Goal: Task Accomplishment & Management: Manage account settings

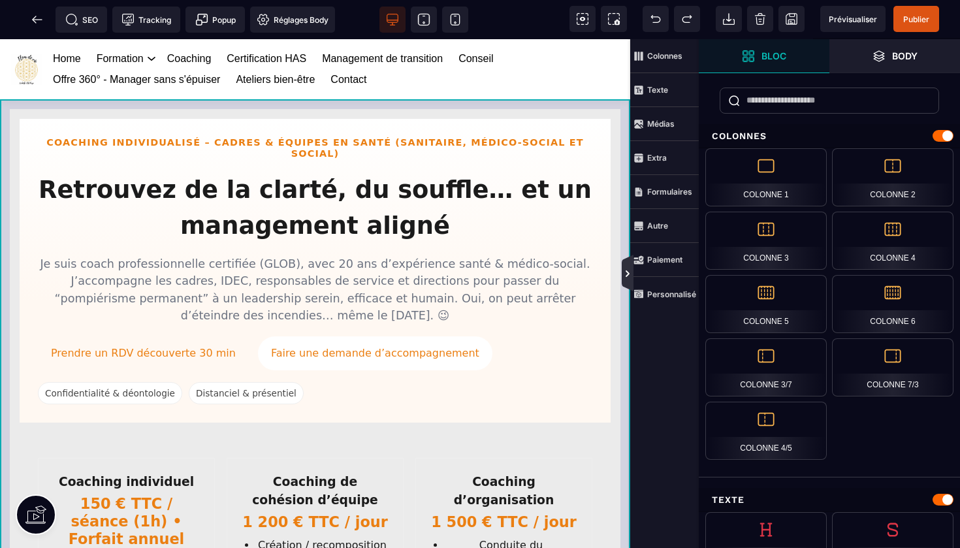
click at [631, 272] on icon at bounding box center [627, 273] width 10 height 10
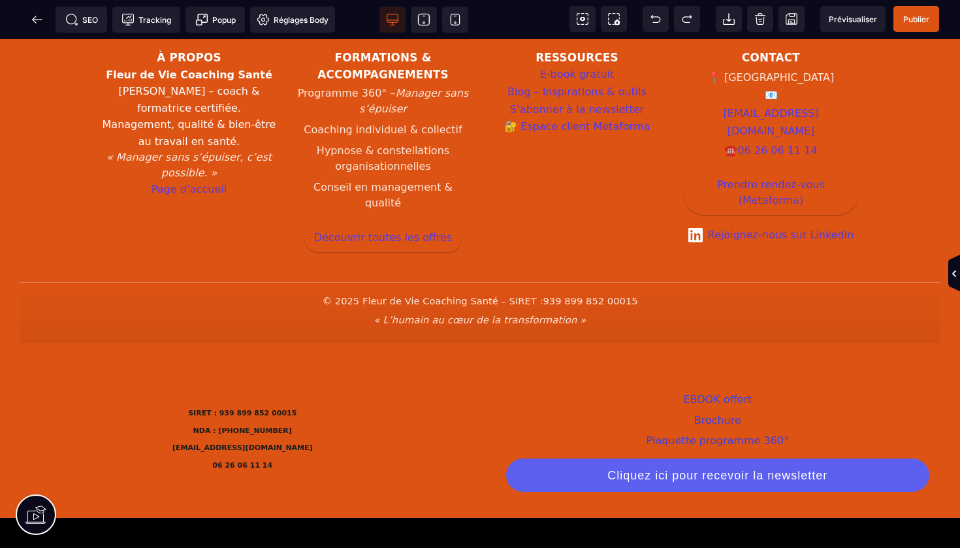
scroll to position [2356, 0]
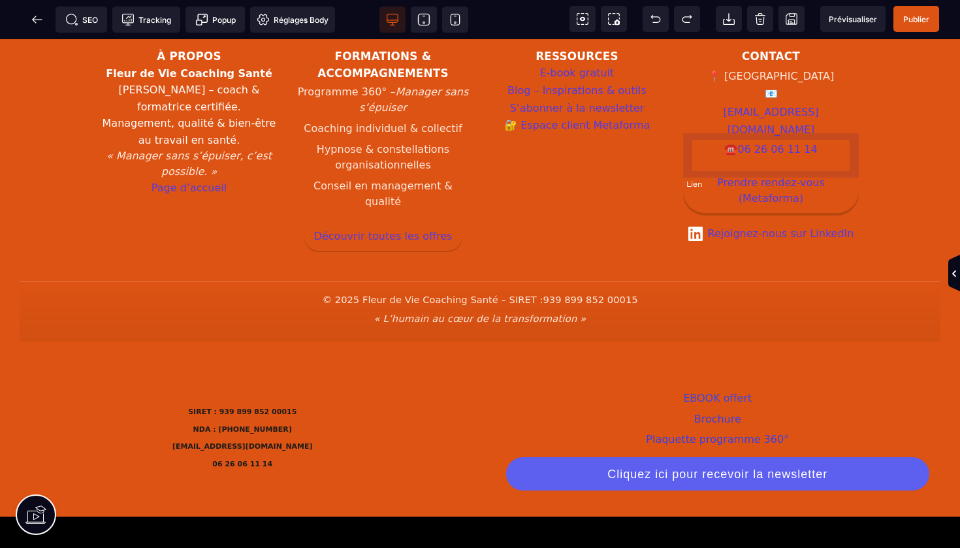
click at [761, 169] on link "Prendre rendez-vous (Metaforma)" at bounding box center [771, 191] width 176 height 44
select select
select select "***"
select select
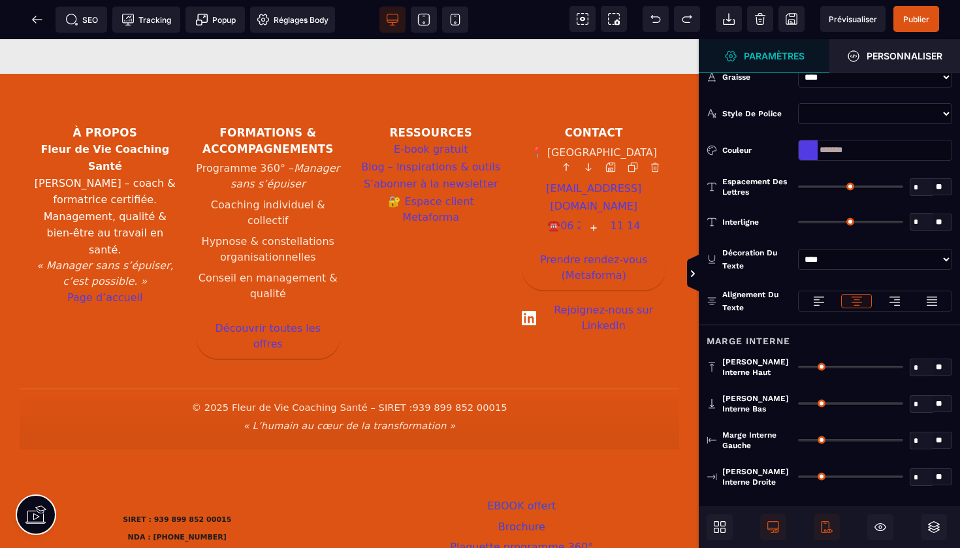
scroll to position [0, 0]
click at [624, 246] on link "Prendre rendez-vous (Metaforma)" at bounding box center [594, 268] width 145 height 44
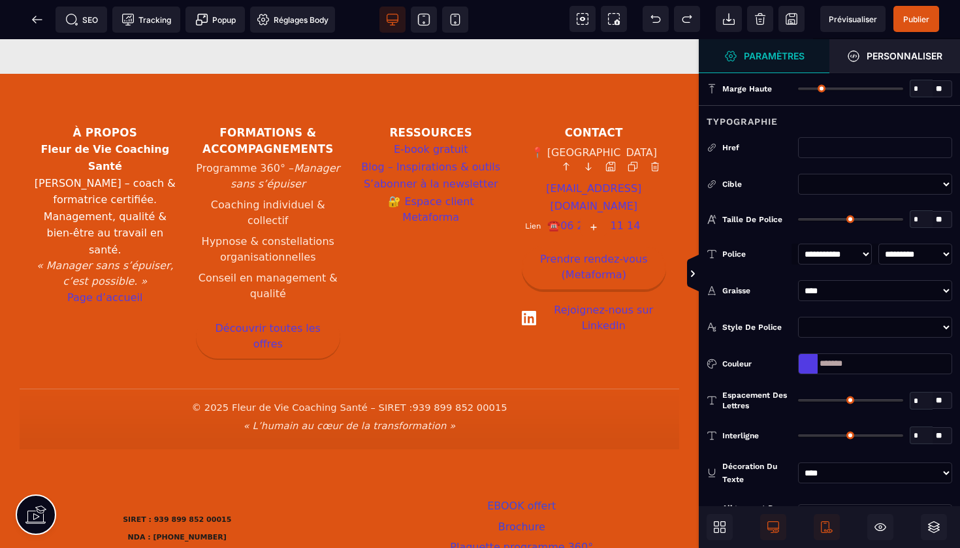
click at [618, 246] on link "Prendre rendez-vous (Metaforma)" at bounding box center [594, 268] width 145 height 44
click at [625, 246] on link "Prendre rendez-vous (Metaforma)" at bounding box center [594, 268] width 145 height 44
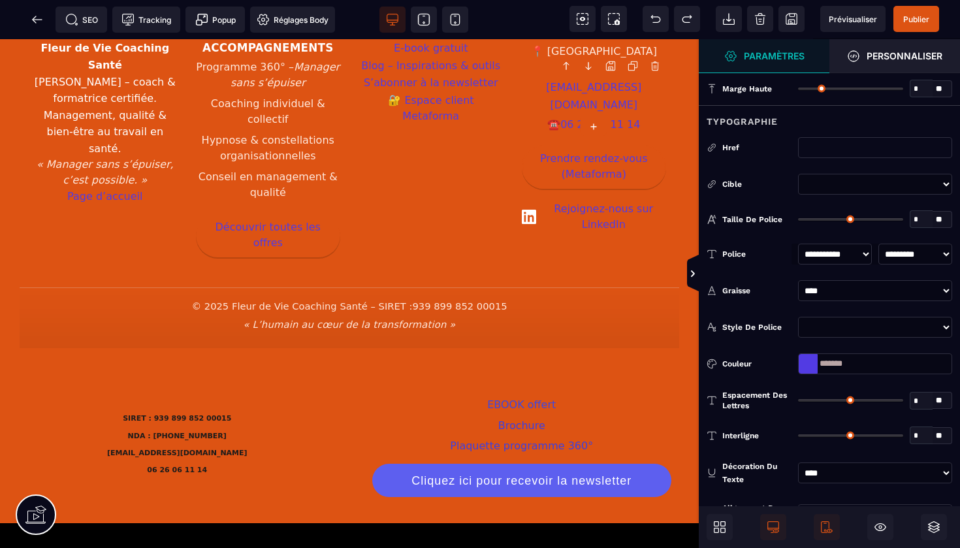
scroll to position [2458, 0]
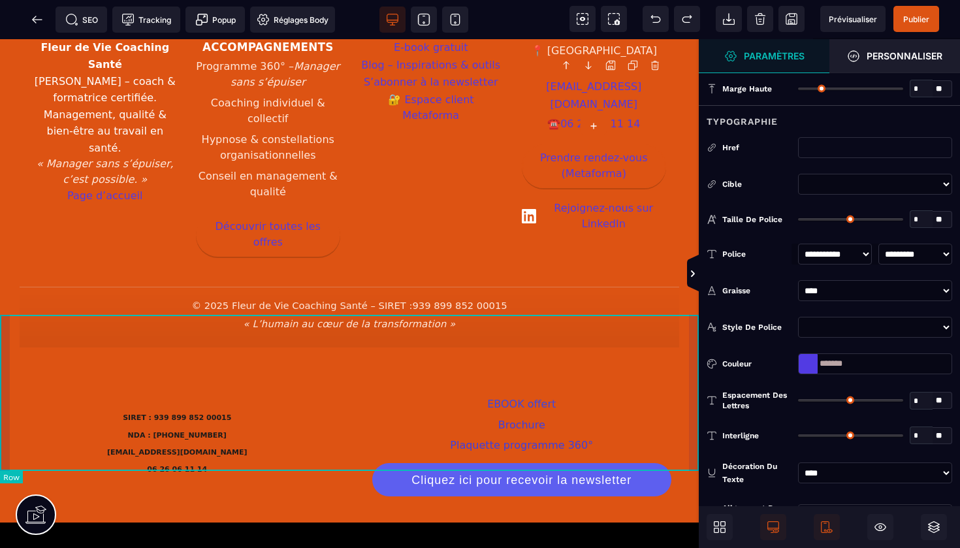
click at [8, 367] on div "SIRET : 939 899 852 00015 NDA : [PHONE_NUMBER] [EMAIL_ADDRESS][DOMAIN_NAME] 06 …" at bounding box center [349, 444] width 699 height 155
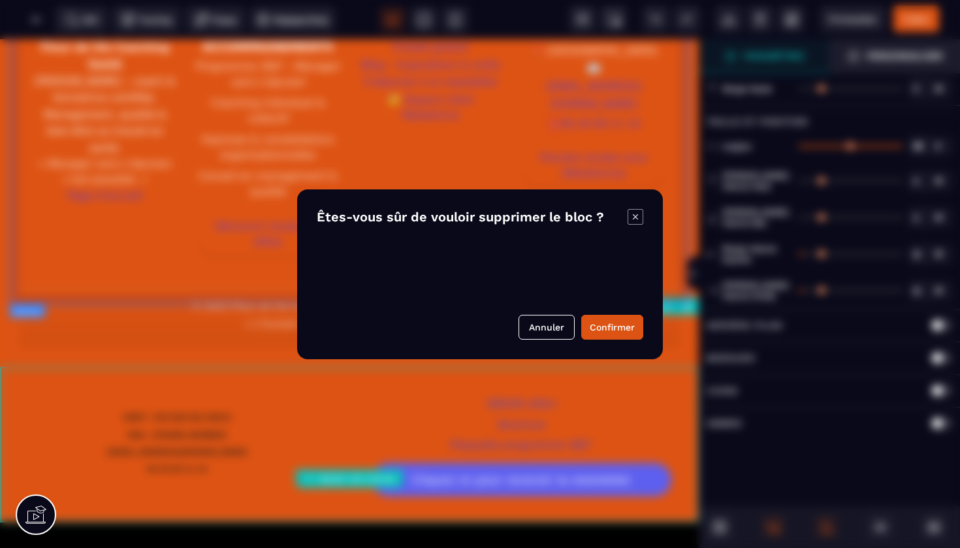
click at [689, 308] on body "B I U S A ******* Ajouter une colonne [GEOGRAPHIC_DATA]" at bounding box center [480, 274] width 960 height 548
click at [601, 330] on button "Confirmer" at bounding box center [612, 327] width 62 height 25
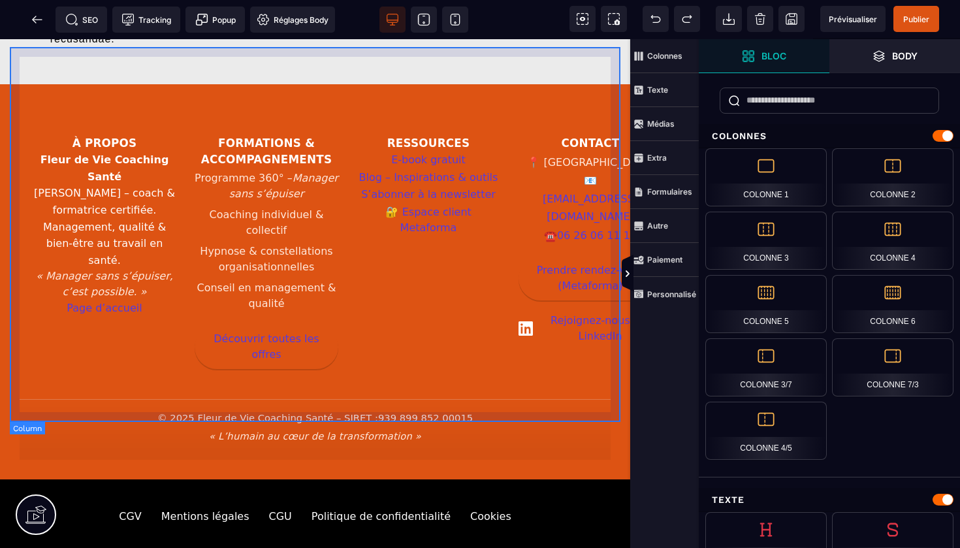
scroll to position [2475, 0]
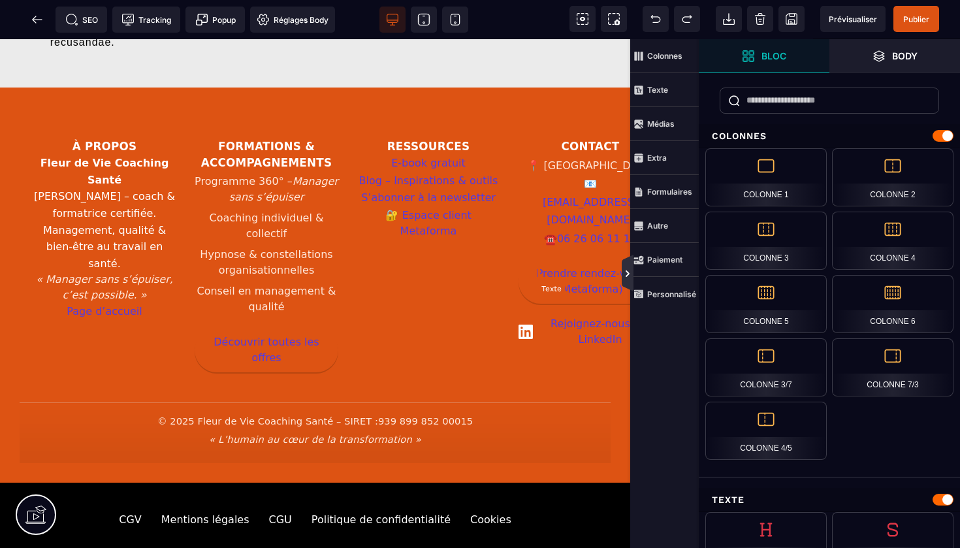
click at [626, 270] on icon at bounding box center [628, 273] width 4 height 7
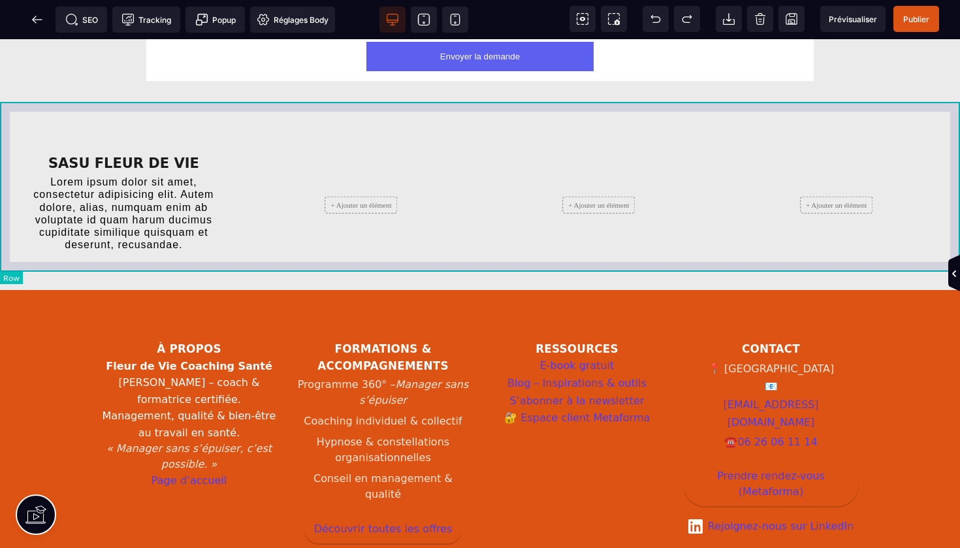
scroll to position [2067, 0]
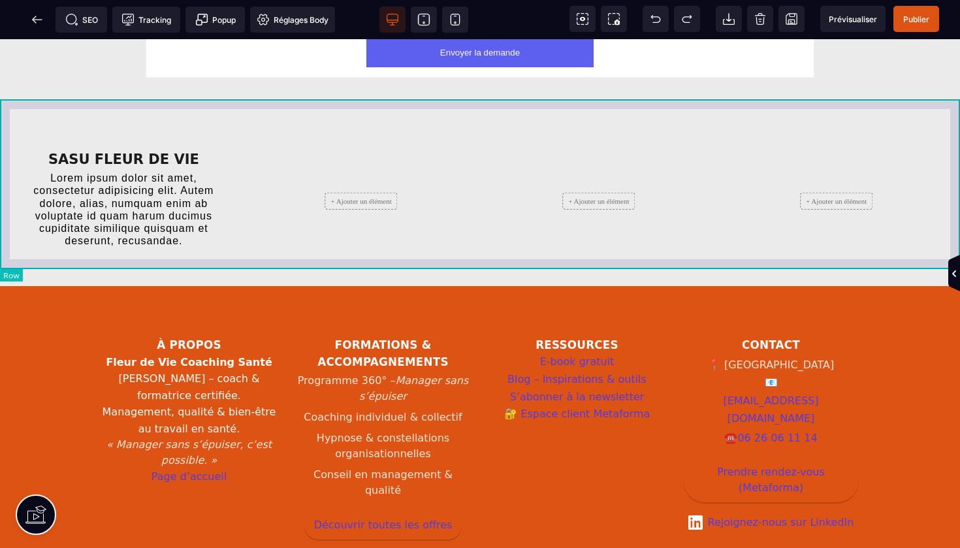
click at [12, 116] on div "SASU FLEUR DE VIE Lorem ipsum dolor sit amet, consectetur adipisicing elit. Aut…" at bounding box center [480, 201] width 960 height 170
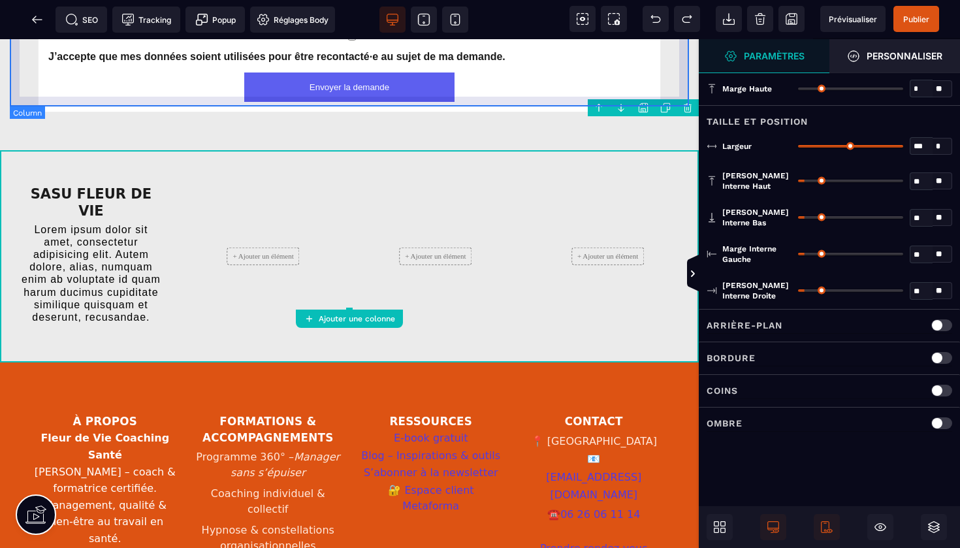
click at [688, 109] on body "B I U S A ******* Ajouter une colonne [GEOGRAPHIC_DATA]" at bounding box center [480, 274] width 960 height 548
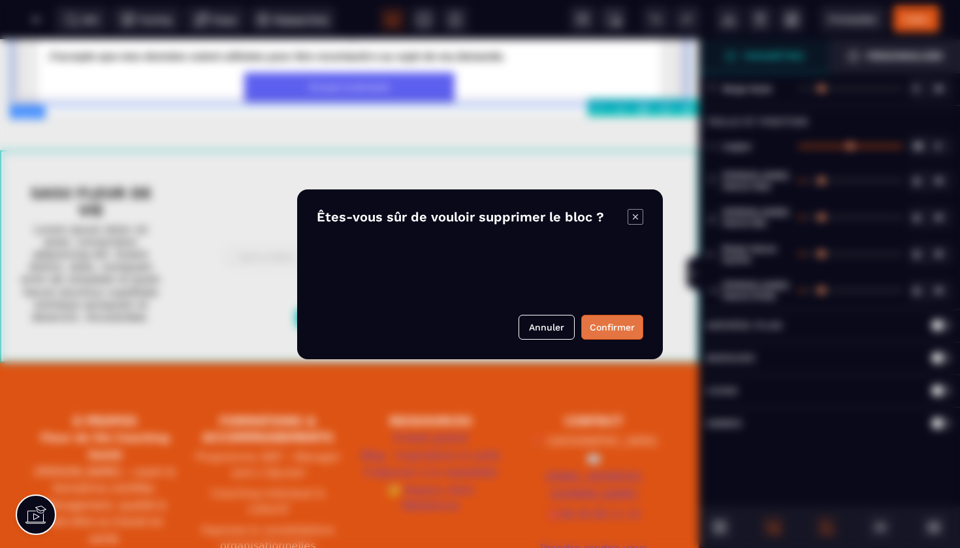
click at [610, 323] on button "Confirmer" at bounding box center [612, 327] width 62 height 25
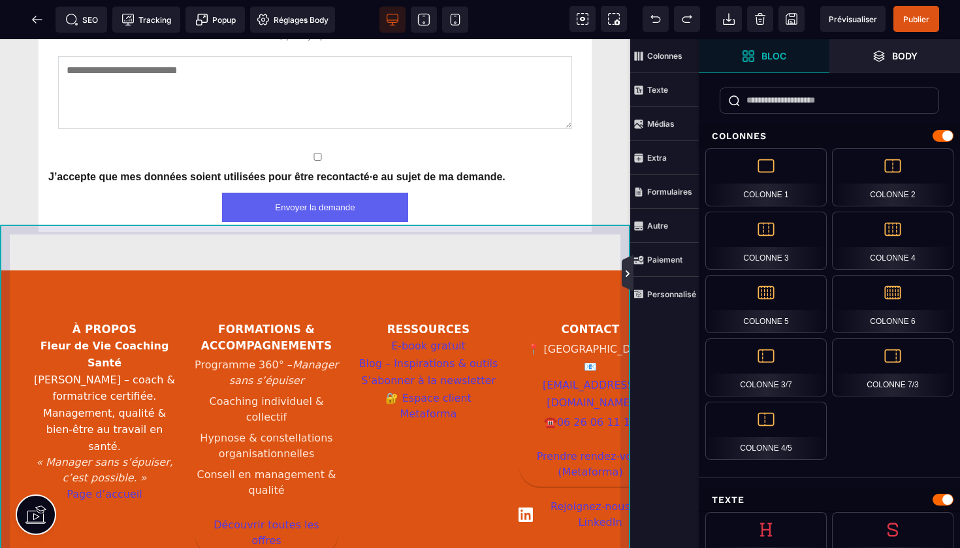
click at [629, 271] on icon at bounding box center [627, 273] width 10 height 10
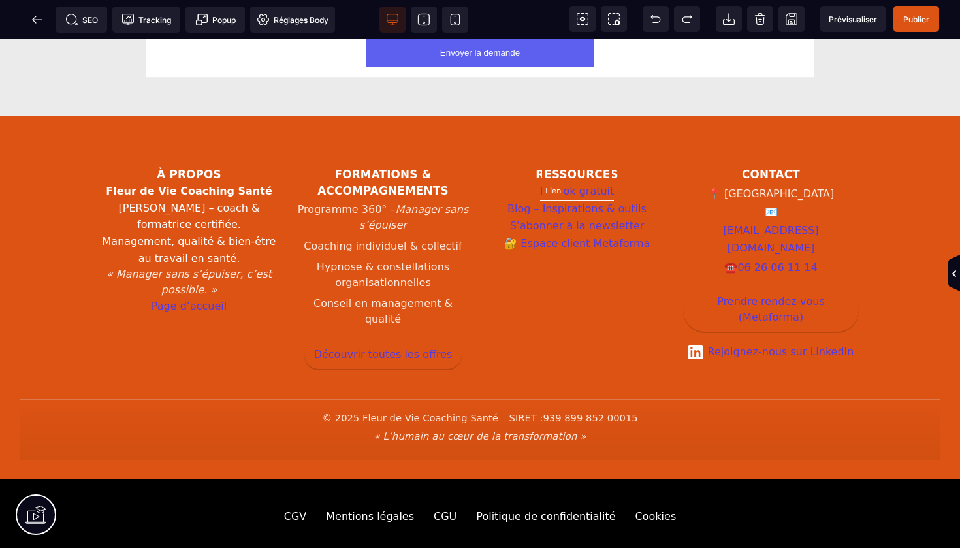
click at [595, 183] on link "E-book gratuit" at bounding box center [577, 192] width 74 height 18
select select
select select "***"
select select
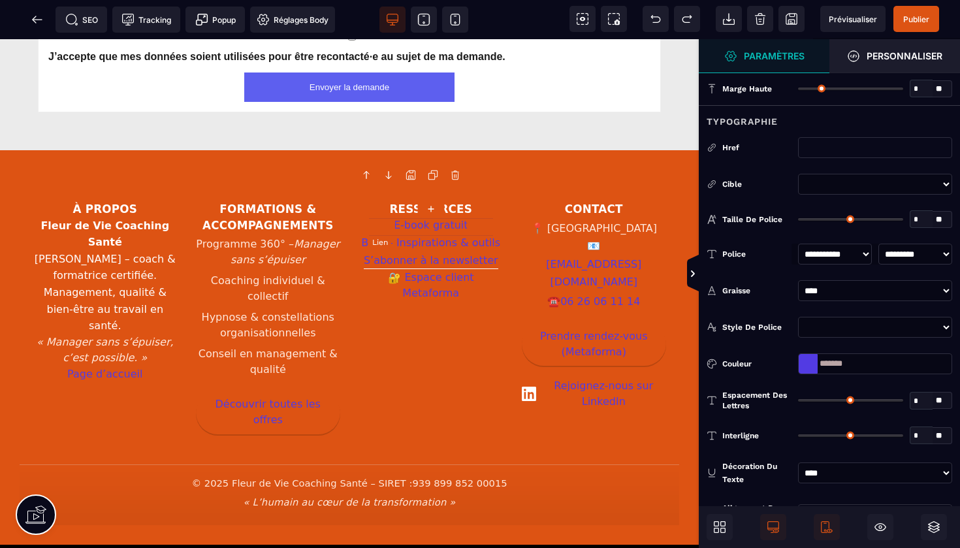
click at [471, 252] on link "S’abonner à la newsletter" at bounding box center [431, 261] width 135 height 18
select select
select select "***"
select select
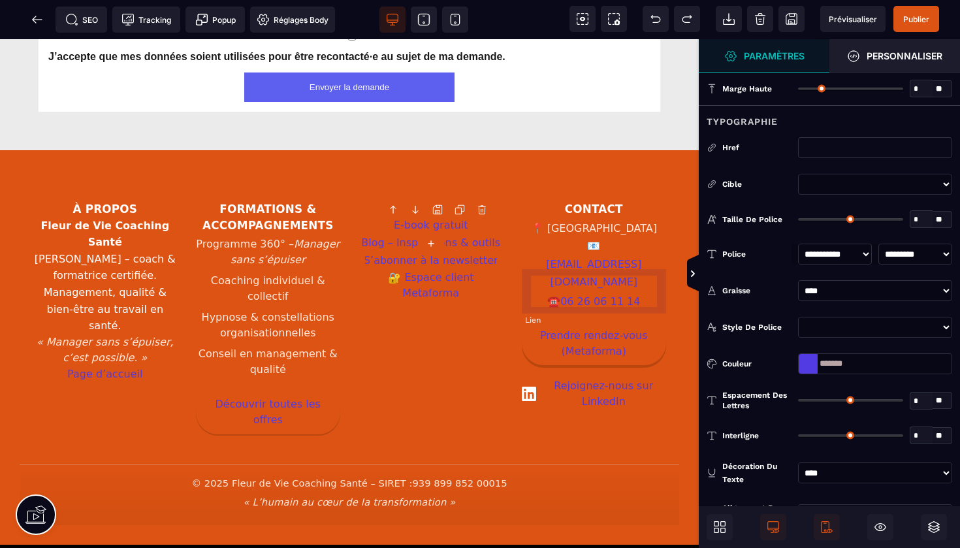
click at [590, 321] on link "Prendre rendez-vous (Metaforma)" at bounding box center [594, 343] width 145 height 44
select select
select select "***"
select select
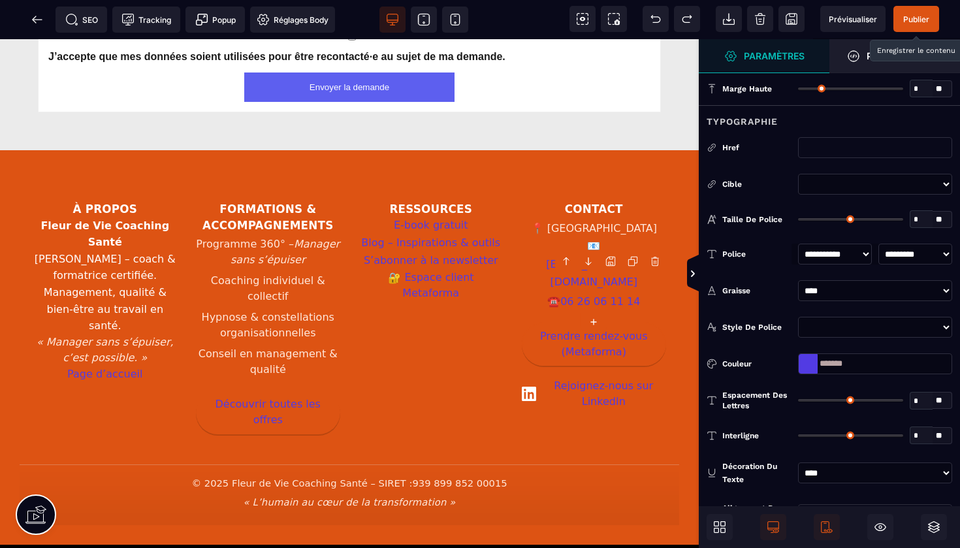
click at [923, 16] on span "Publier" at bounding box center [916, 19] width 26 height 10
click at [436, 217] on link "E-book gratuit" at bounding box center [431, 226] width 74 height 18
select select
select select "***"
select select
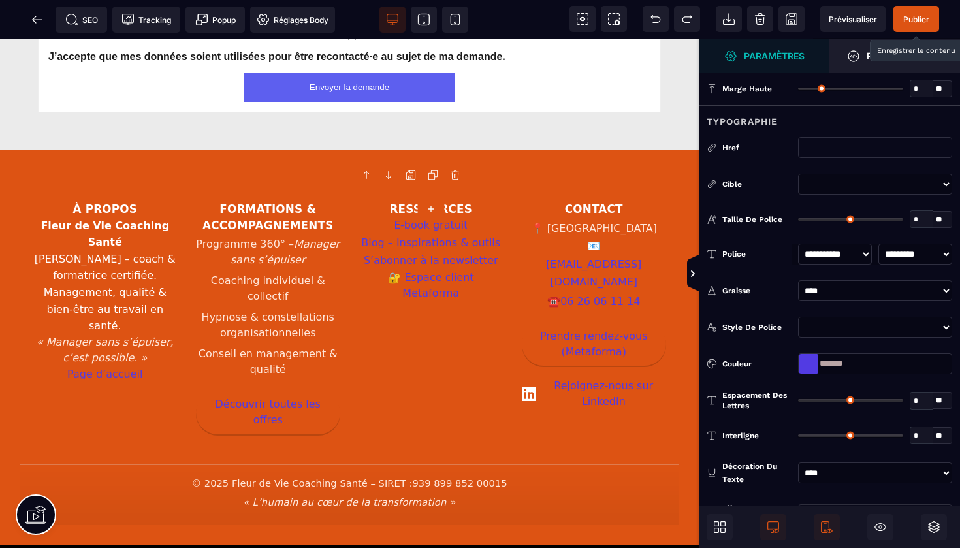
click at [821, 150] on input "text" at bounding box center [875, 147] width 154 height 21
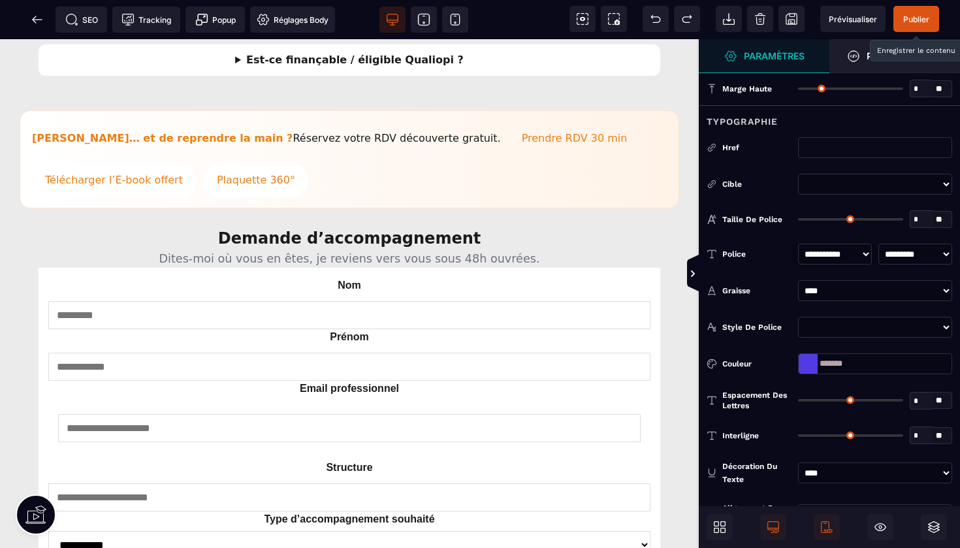
scroll to position [1375, 0]
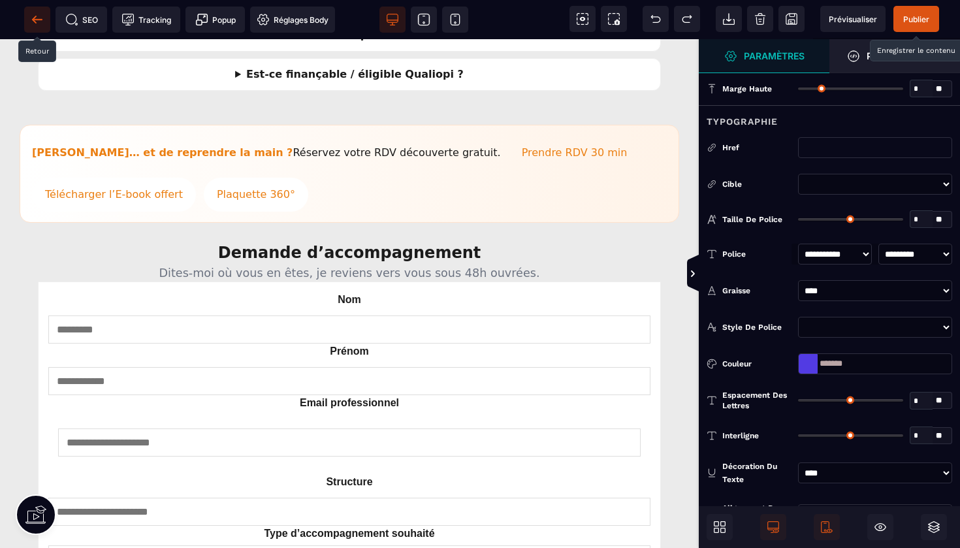
click at [39, 14] on icon at bounding box center [37, 19] width 13 height 13
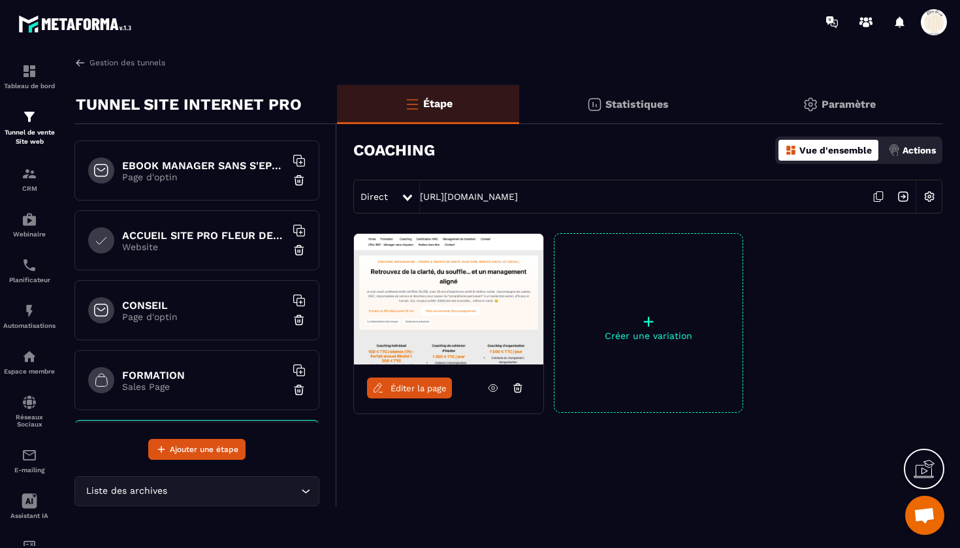
click at [878, 195] on icon at bounding box center [878, 196] width 25 height 25
click at [215, 170] on h6 "EBOOK MANAGER SANS S'EPUISER OFFERT" at bounding box center [203, 165] width 163 height 12
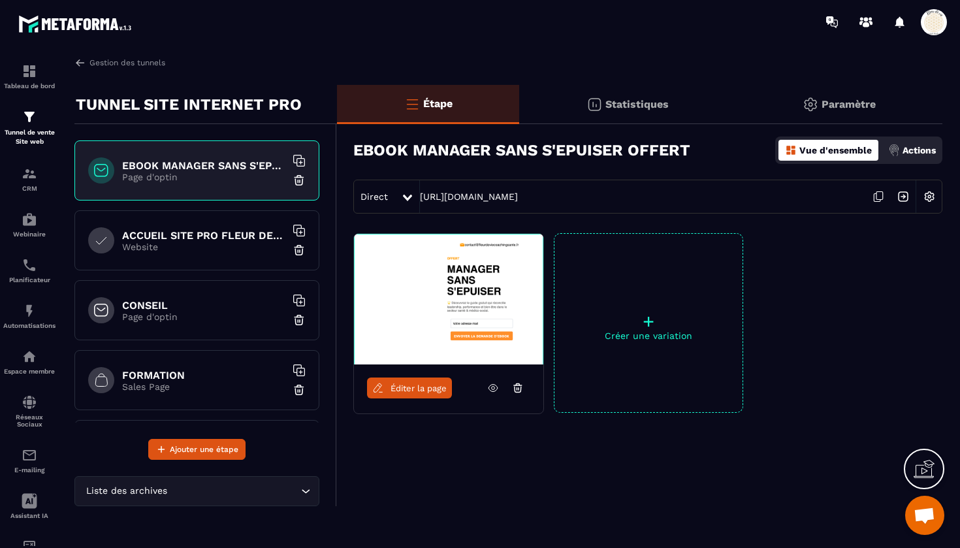
click at [878, 193] on icon at bounding box center [878, 196] width 25 height 25
click at [880, 196] on icon at bounding box center [878, 196] width 25 height 25
